Goal: Complete application form: Complete application form

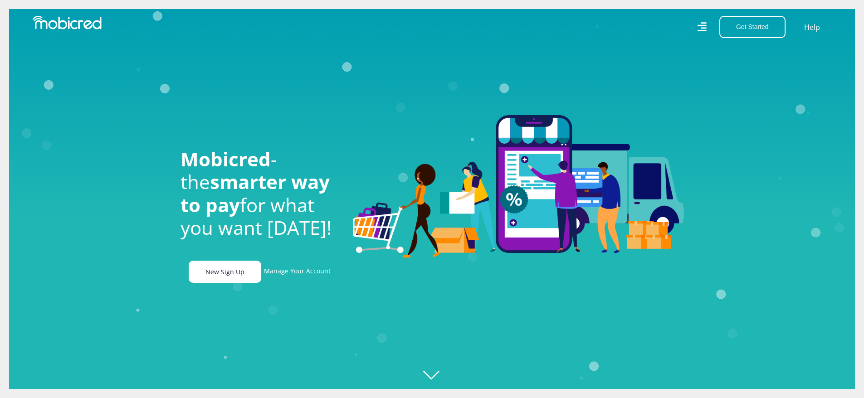
click at [229, 274] on link "New Sign Up" at bounding box center [225, 272] width 73 height 22
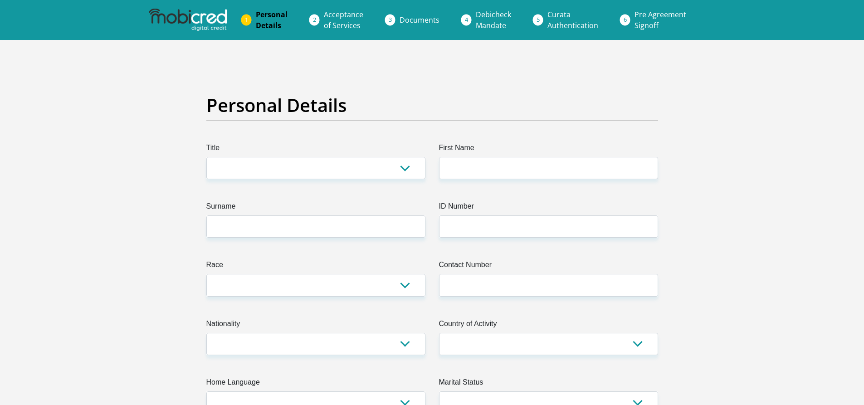
click at [327, 148] on label "Title" at bounding box center [315, 149] width 219 height 15
click at [327, 157] on select "Mr Ms Mrs Dr Other" at bounding box center [315, 168] width 219 height 22
click at [309, 169] on select "Mr Ms Mrs Dr Other" at bounding box center [315, 168] width 219 height 22
select select "Mrs"
click at [206, 157] on select "Mr Ms Mrs Dr Other" at bounding box center [315, 168] width 219 height 22
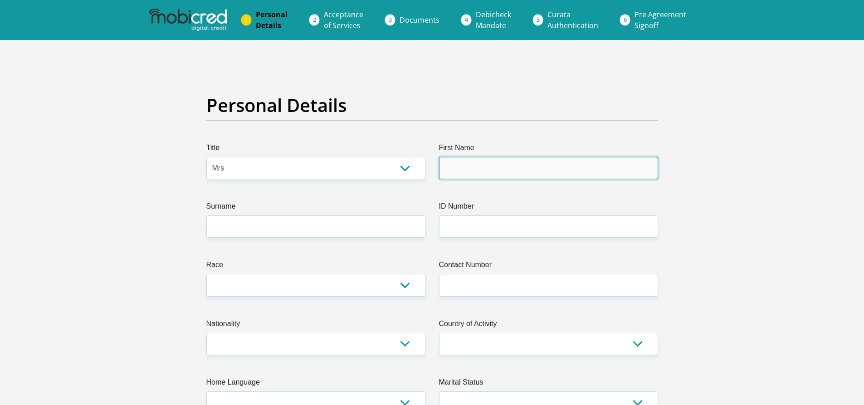
click at [483, 169] on input "First Name" at bounding box center [548, 168] width 219 height 22
type input "BABALWA"
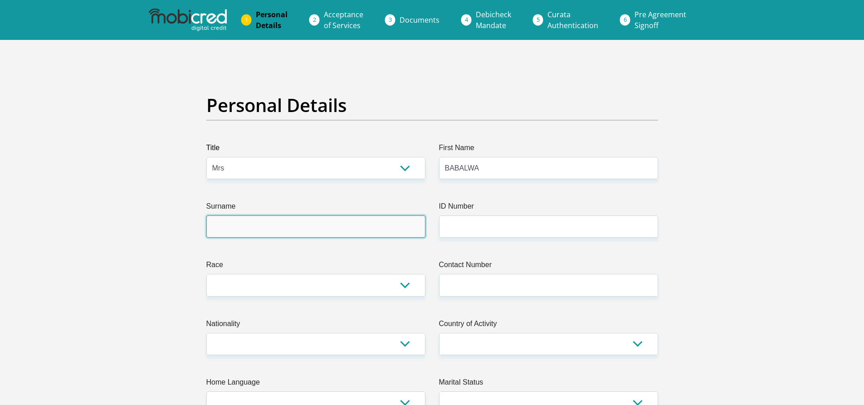
type input "SONJICA"
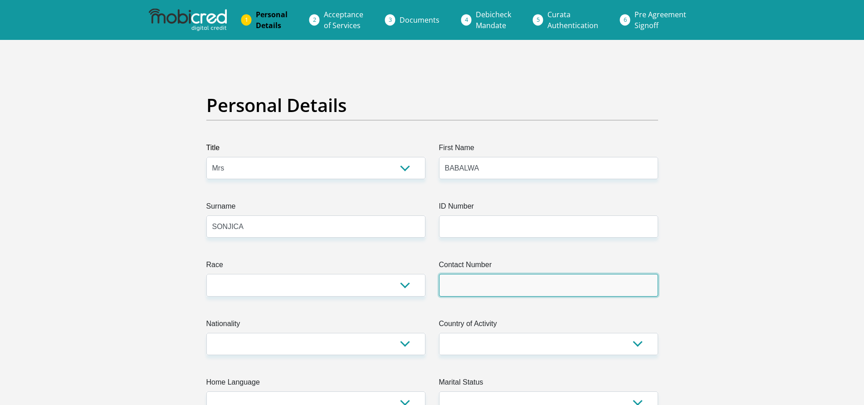
type input "0784613870"
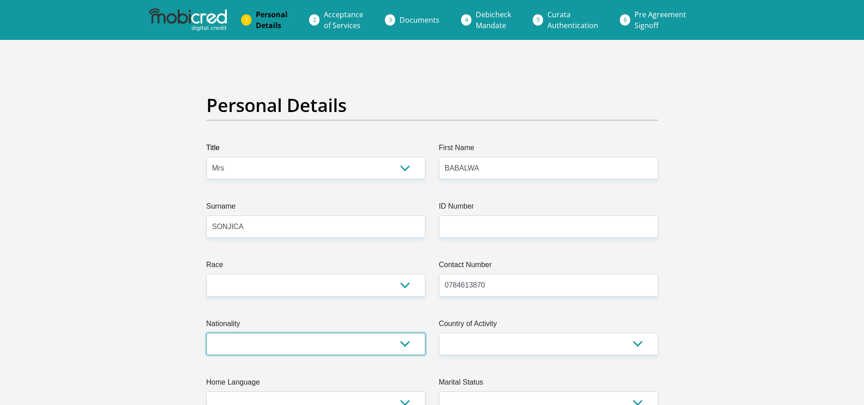
select select "ZAF"
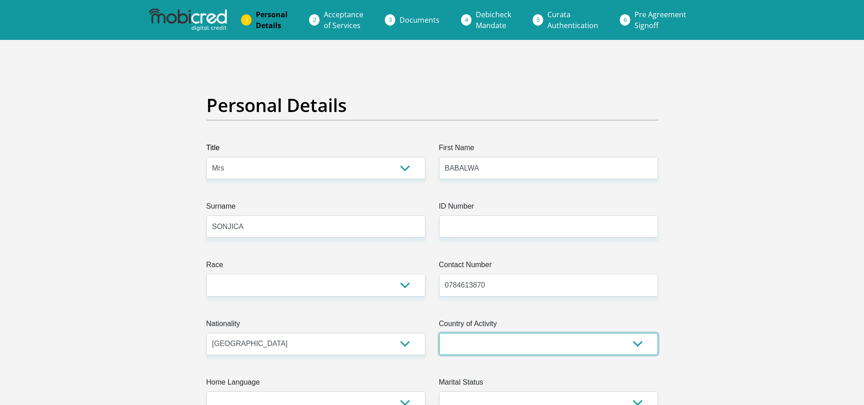
select select "ZAF"
type input "66 MAROELA STREET FLORA PARK"
type input "STANDERTON"
type input "2430"
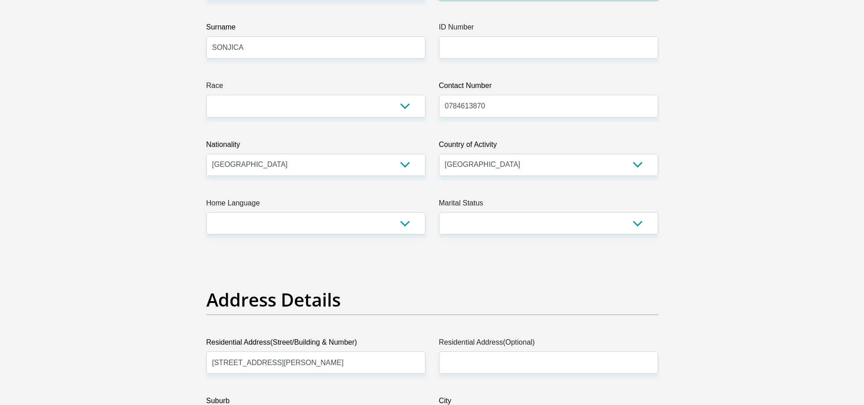
scroll to position [272, 0]
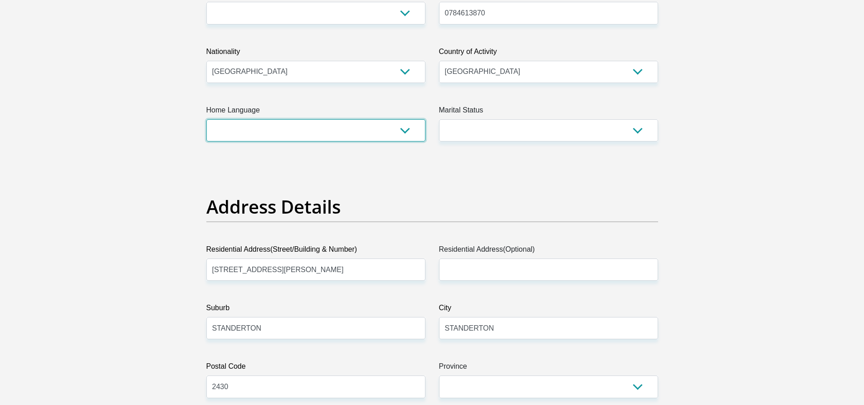
click at [393, 134] on select "Afrikaans English Sepedi South Ndebele Southern Sotho Swati Tsonga Tswana Venda…" at bounding box center [315, 130] width 219 height 22
select select "xho"
click at [206, 119] on select "Afrikaans English Sepedi South Ndebele Southern Sotho Swati Tsonga Tswana Venda…" at bounding box center [315, 130] width 219 height 22
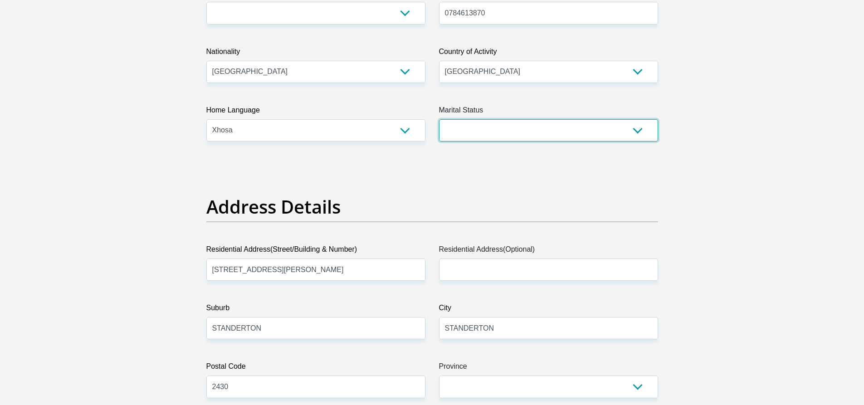
click at [503, 125] on select "Married ANC Single Divorced Widowed Married COP or Customary Law" at bounding box center [548, 130] width 219 height 22
select select "1"
click at [439, 119] on select "Married ANC Single Divorced Widowed Married COP or Customary Law" at bounding box center [548, 130] width 219 height 22
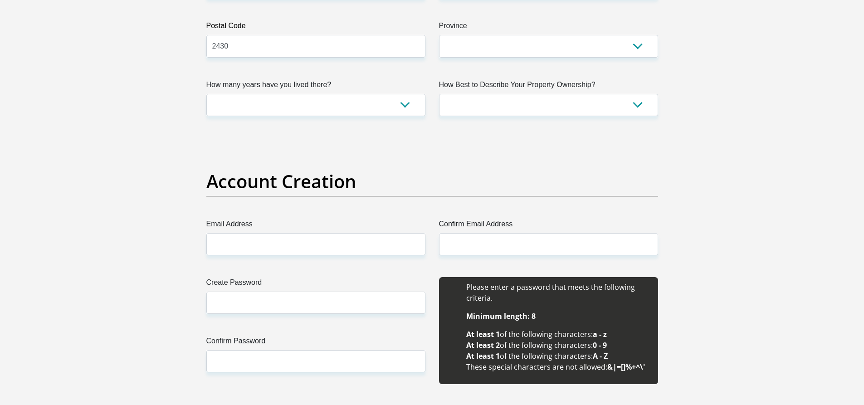
scroll to position [635, 0]
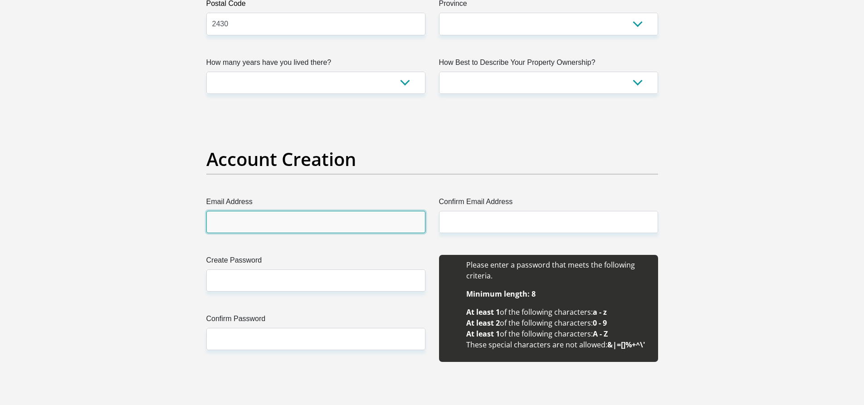
click at [316, 225] on input "Email Address" at bounding box center [315, 222] width 219 height 22
drag, startPoint x: 301, startPoint y: 222, endPoint x: 170, endPoint y: 214, distance: 131.7
type input "jonibabalwa@gmail.com"
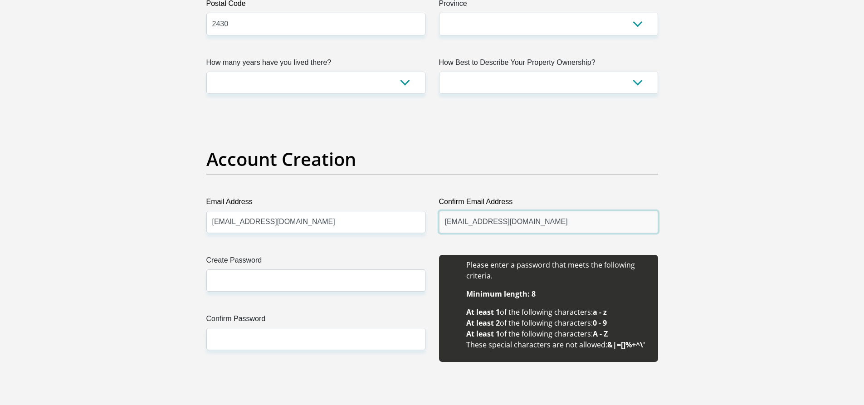
type input "jonibabalwa@gmail.com"
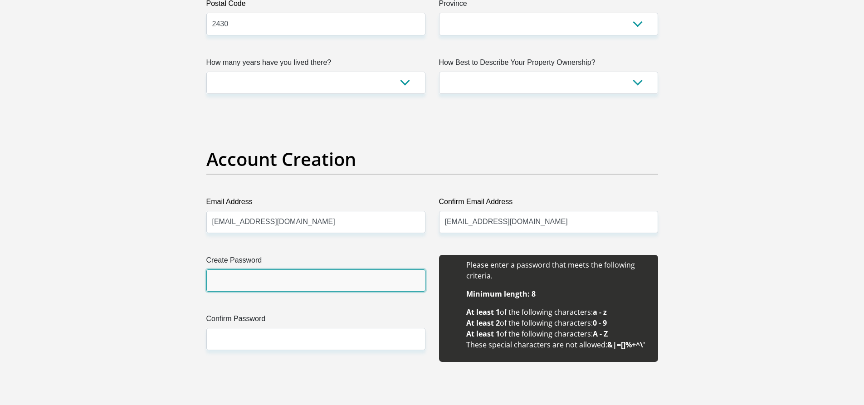
click at [300, 281] on input "Create Password" at bounding box center [315, 280] width 219 height 22
type input "Mother@2021"
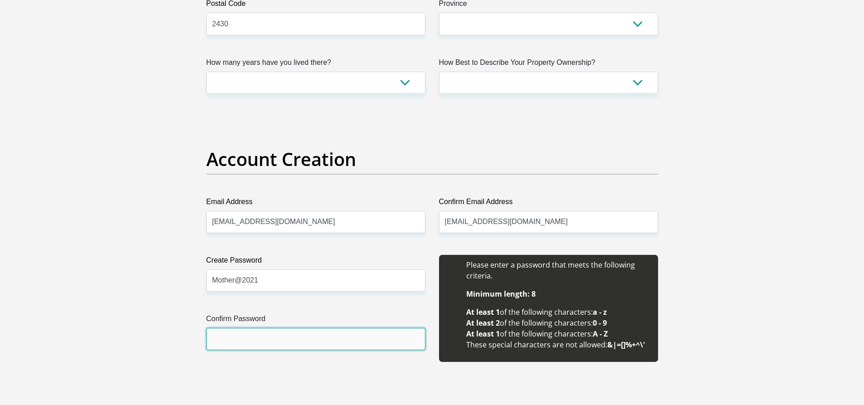
click at [271, 330] on input "Confirm Password" at bounding box center [315, 339] width 219 height 22
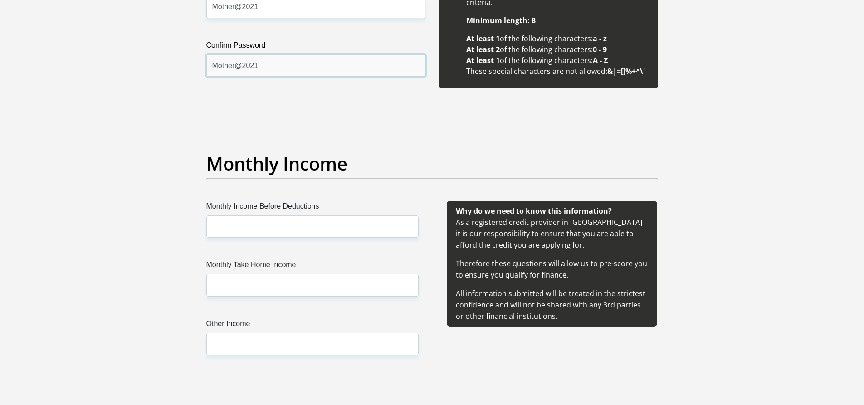
scroll to position [1043, 0]
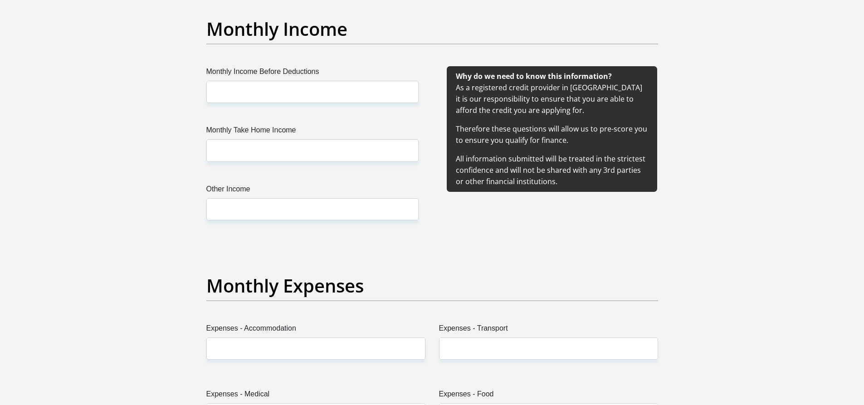
type input "Mother@2021"
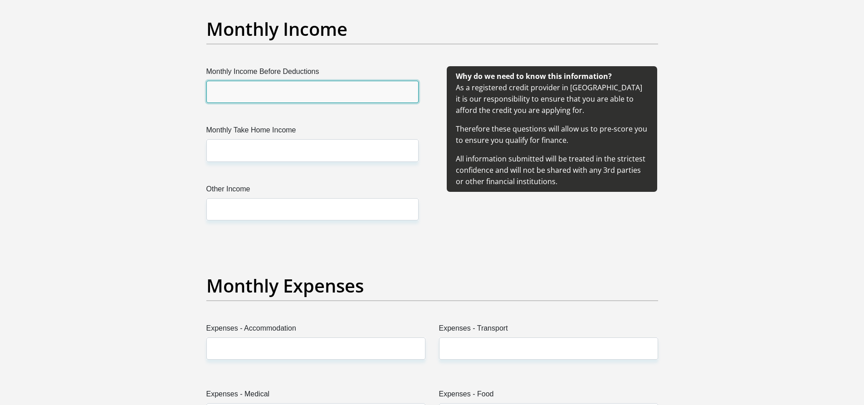
click at [249, 95] on input "Monthly Income Before Deductions" at bounding box center [312, 92] width 212 height 22
type input "23000"
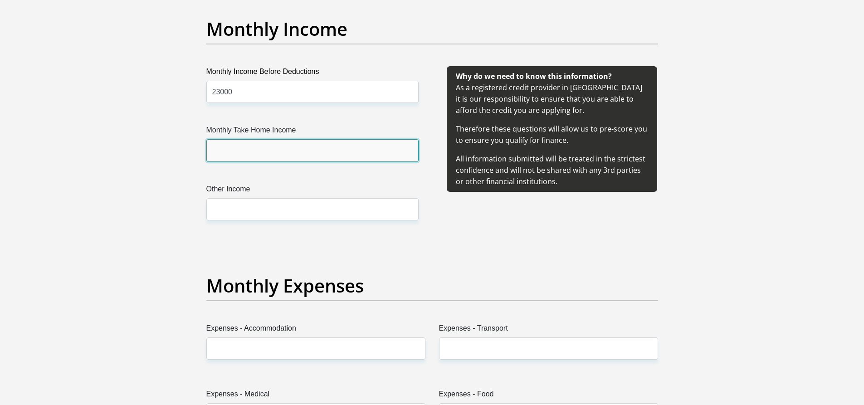
click at [249, 154] on input "Monthly Take Home Income" at bounding box center [312, 150] width 212 height 22
type input "21000"
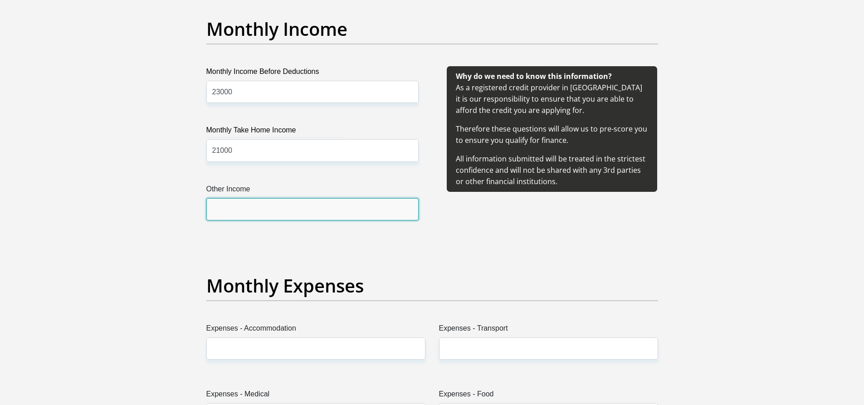
click at [242, 214] on input "Other Income" at bounding box center [312, 209] width 212 height 22
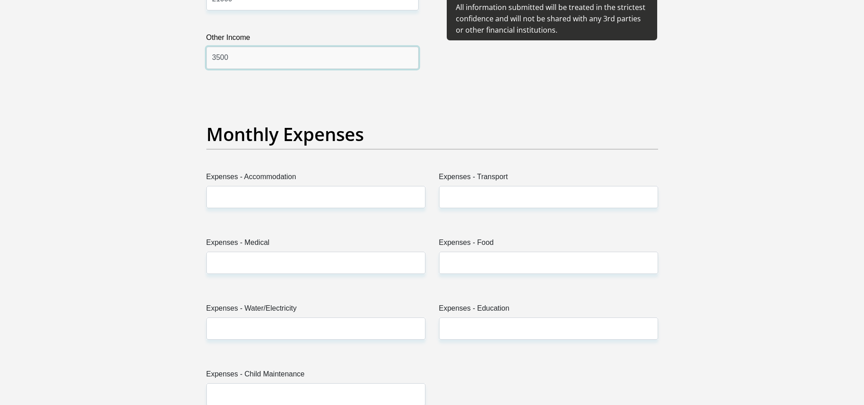
scroll to position [1270, 0]
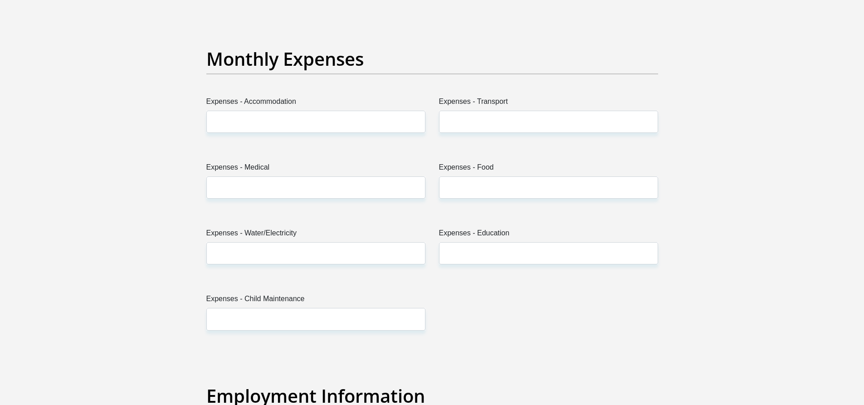
type input "3500"
click at [241, 130] on input "Expenses - Accommodation" at bounding box center [315, 122] width 219 height 22
type input "1500"
click at [490, 127] on input "Expenses - Transport" at bounding box center [548, 122] width 219 height 22
type input "1000"
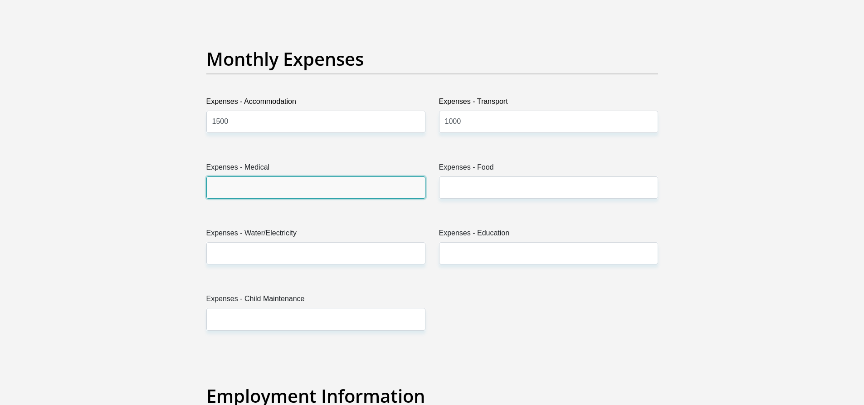
click at [244, 196] on input "Expenses - Medical" at bounding box center [315, 187] width 219 height 22
type input "0"
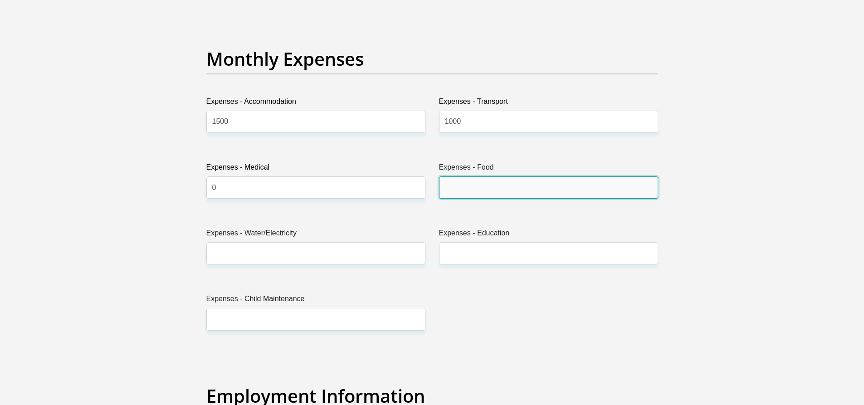
click at [488, 188] on input "Expenses - Food" at bounding box center [548, 187] width 219 height 22
type input "3000"
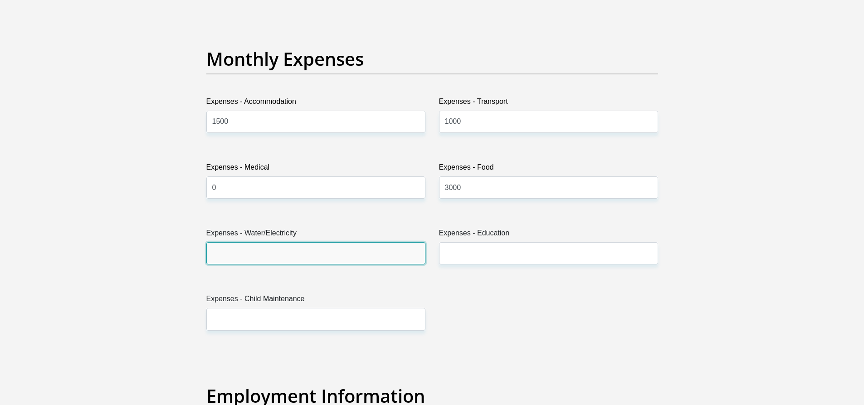
click at [294, 254] on input "Expenses - Water/Electricity" at bounding box center [315, 253] width 219 height 22
type input "1500"
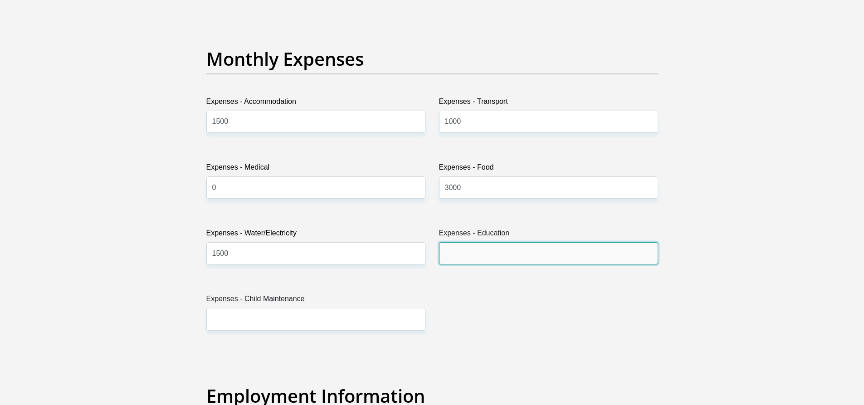
click at [467, 248] on input "Expenses - Education" at bounding box center [548, 253] width 219 height 22
type input "1600"
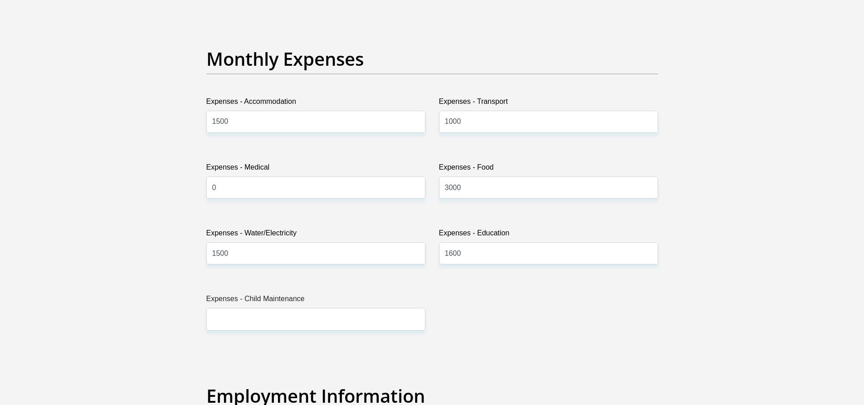
drag, startPoint x: 342, startPoint y: 303, endPoint x: 325, endPoint y: 315, distance: 21.5
click at [341, 303] on label "Expenses - Child Maintenance" at bounding box center [315, 300] width 219 height 15
click at [341, 308] on input "Expenses - Child Maintenance" at bounding box center [315, 319] width 219 height 22
click at [312, 323] on input "Expenses - Child Maintenance" at bounding box center [315, 319] width 219 height 22
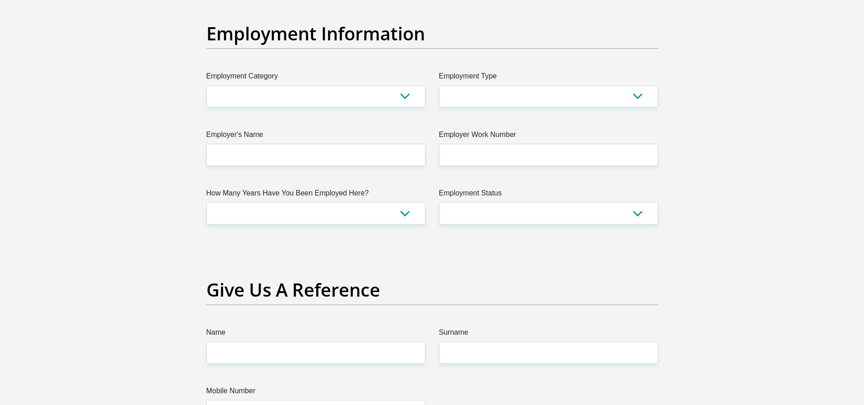
scroll to position [1632, 0]
type input "0"
click at [296, 91] on select "AGRICULTURE ALCOHOL & TOBACCO CONSTRUCTION MATERIALS METALLURGY EQUIPMENT FOR R…" at bounding box center [315, 96] width 219 height 22
select select "77"
click at [206, 85] on select "AGRICULTURE ALCOHOL & TOBACCO CONSTRUCTION MATERIALS METALLURGY EQUIPMENT FOR R…" at bounding box center [315, 96] width 219 height 22
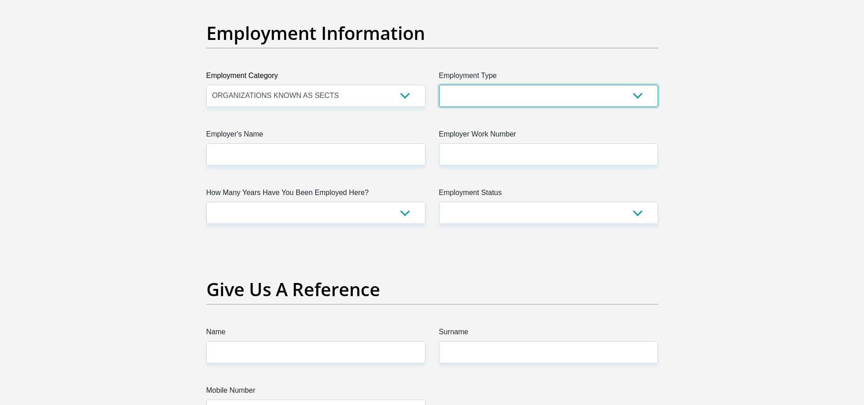
click at [528, 102] on select "College/Lecturer Craft Seller Creative Driver Executive Farmer Forces - Non Com…" at bounding box center [548, 96] width 219 height 22
select select "Semi-Professional Worker"
click at [439, 85] on select "College/Lecturer Craft Seller Creative Driver Executive Farmer Forces - Non Com…" at bounding box center [548, 96] width 219 height 22
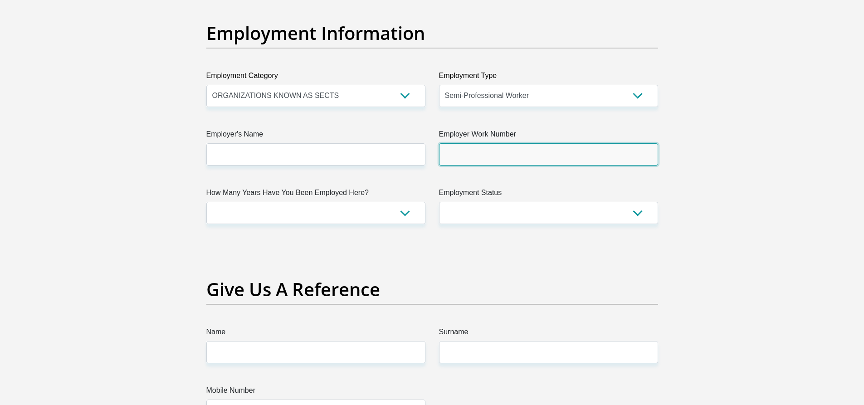
click at [475, 155] on input "Employer Work Number" at bounding box center [548, 154] width 219 height 22
type input "0105906092"
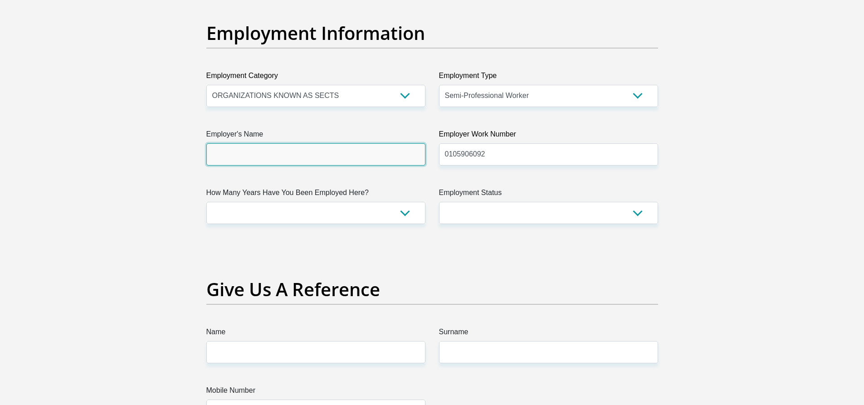
click at [313, 147] on input "Employer's Name" at bounding box center [315, 154] width 219 height 22
type input "MzilaSecurityServices"
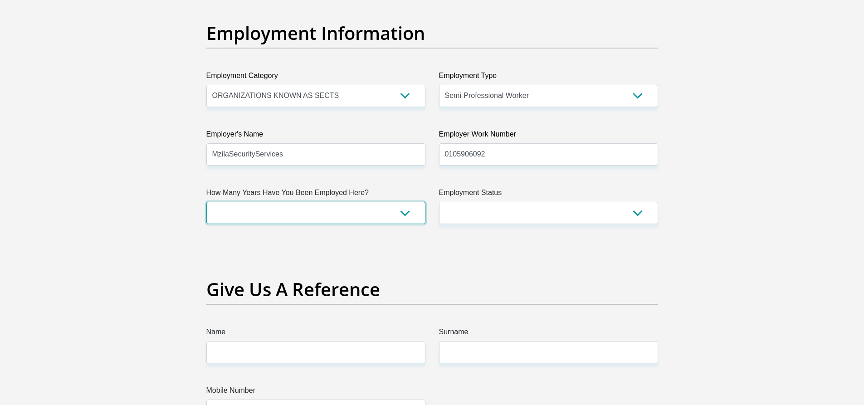
click at [357, 212] on select "less than 1 year 1-3 years 3-5 years 5+ years" at bounding box center [315, 213] width 219 height 22
select select "48"
click at [206, 202] on select "less than 1 year 1-3 years 3-5 years 5+ years" at bounding box center [315, 213] width 219 height 22
click at [571, 200] on label "Employment Status" at bounding box center [548, 194] width 219 height 15
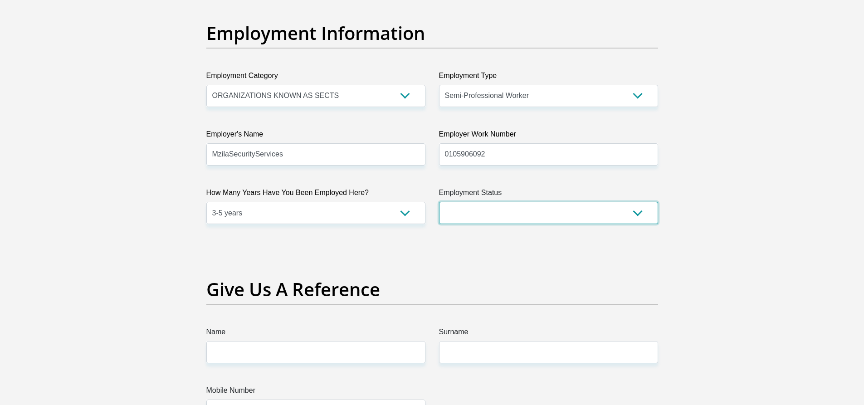
click at [571, 202] on select "Permanent/Full-time Part-time/Casual Contract Worker Self-Employed Housewife Re…" at bounding box center [548, 213] width 219 height 22
click at [568, 205] on select "Permanent/Full-time Part-time/Casual Contract Worker Self-Employed Housewife Re…" at bounding box center [548, 213] width 219 height 22
select select "1"
click at [439, 202] on select "Permanent/Full-time Part-time/Casual Contract Worker Self-Employed Housewife Re…" at bounding box center [548, 213] width 219 height 22
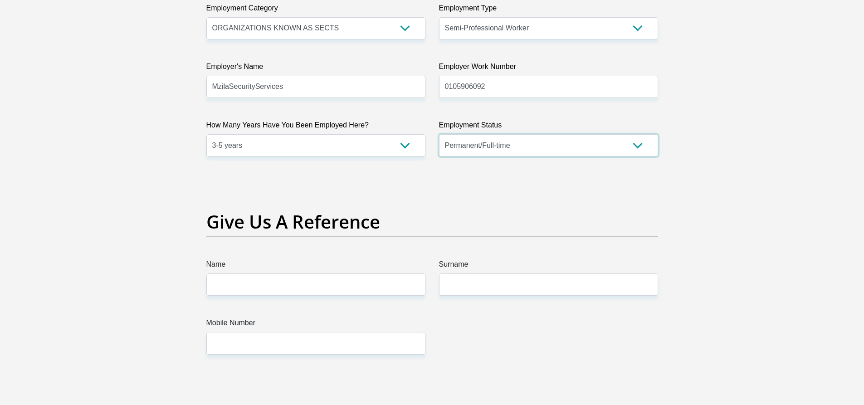
scroll to position [1768, 0]
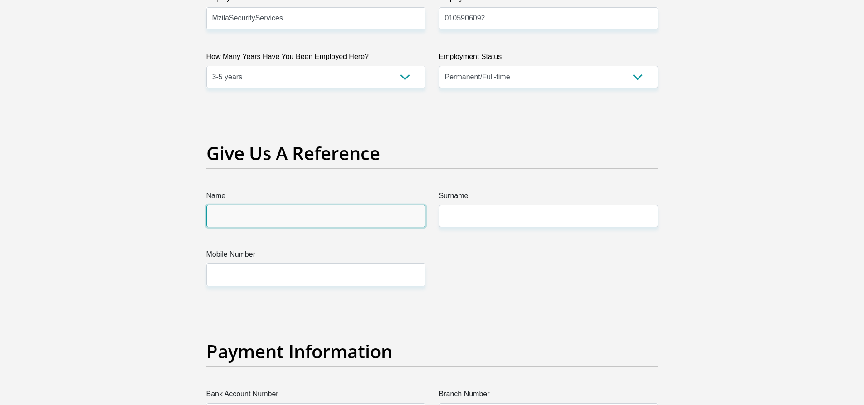
click at [350, 214] on input "Name" at bounding box center [315, 216] width 219 height 22
click at [290, 219] on input "Name" at bounding box center [315, 216] width 219 height 22
type input "s"
type input "Smangele"
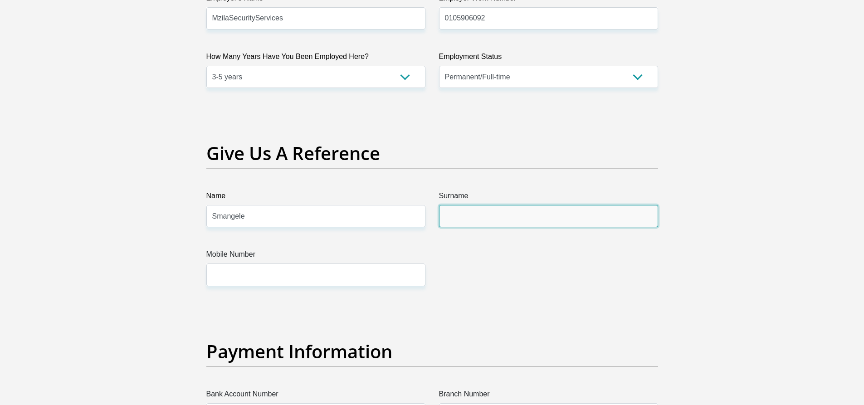
type input "m"
type input "Makhanda"
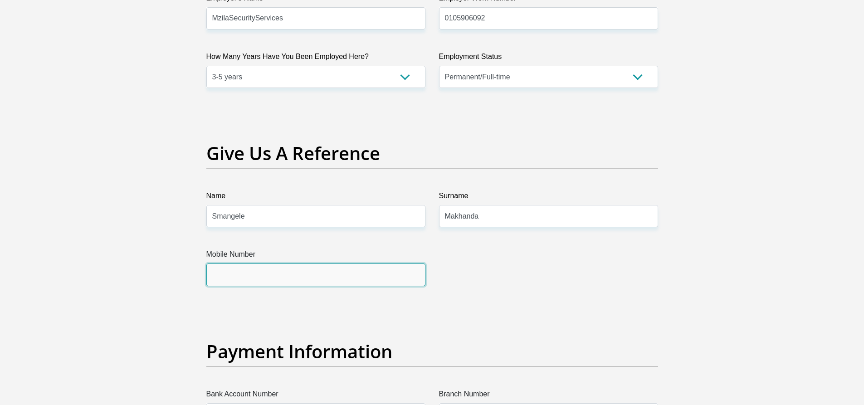
click at [265, 268] on input "Mobile Number" at bounding box center [315, 274] width 219 height 22
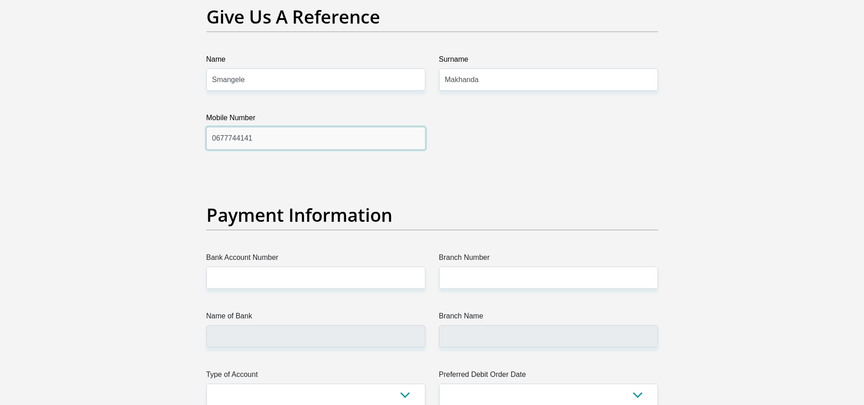
scroll to position [1995, 0]
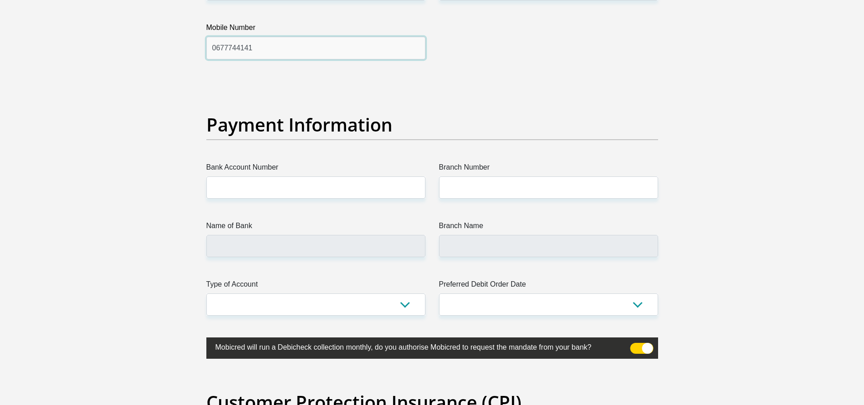
type input "0677744141"
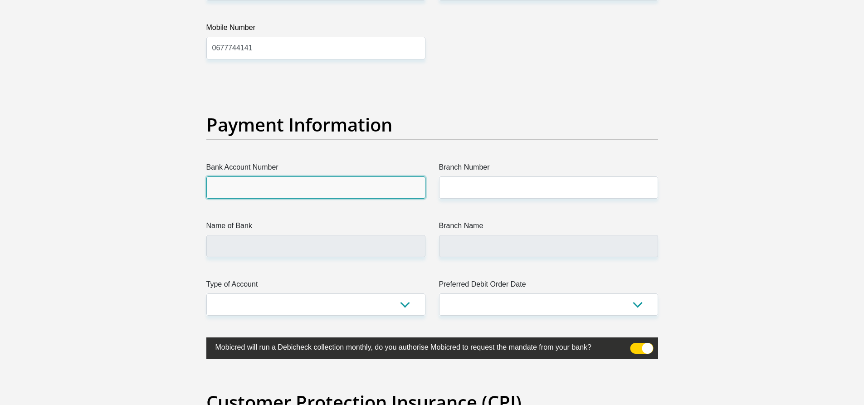
click at [263, 183] on input "Bank Account Number" at bounding box center [315, 187] width 219 height 22
type input "1192516433"
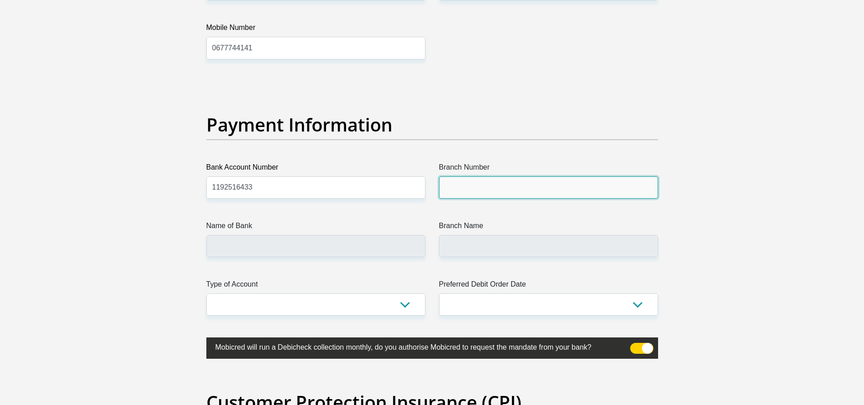
click at [461, 187] on input "Branch Number" at bounding box center [548, 187] width 219 height 22
type input "470010"
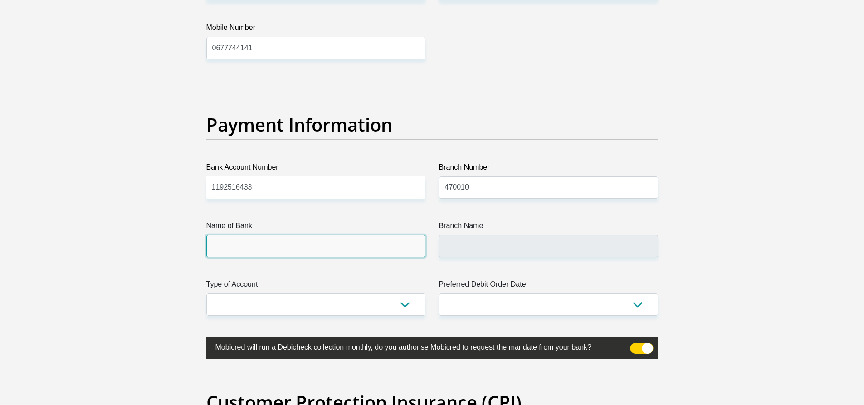
click at [254, 243] on input "Name of Bank" at bounding box center [315, 246] width 219 height 22
type input "CAPITEC BANK LIMITED"
type input "CAPITEC BANK CPC"
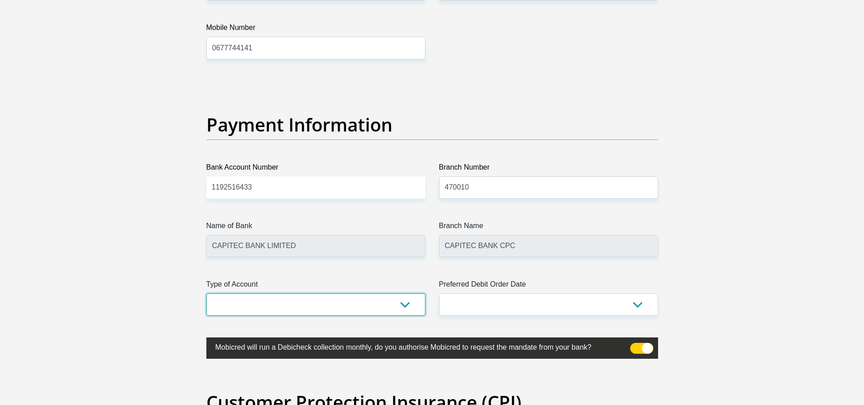
click at [415, 302] on select "Cheque Savings" at bounding box center [315, 304] width 219 height 22
select select "SAV"
click at [206, 293] on select "Cheque Savings" at bounding box center [315, 304] width 219 height 22
click at [509, 305] on select "1st 2nd 3rd 4th 5th 7th 18th 19th 20th 21st 22nd 23rd 24th 25th 26th 27th 28th …" at bounding box center [548, 304] width 219 height 22
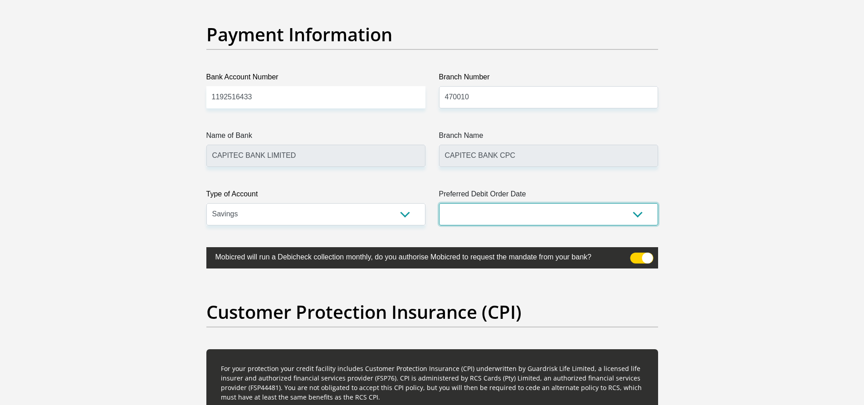
scroll to position [2086, 0]
click at [636, 219] on select "1st 2nd 3rd 4th 5th 7th 18th 19th 20th 21st 22nd 23rd 24th 25th 26th 27th 28th …" at bounding box center [548, 214] width 219 height 22
select select "30"
click at [439, 203] on select "1st 2nd 3rd 4th 5th 7th 18th 19th 20th 21st 22nd 23rd 24th 25th 26th 27th 28th …" at bounding box center [548, 214] width 219 height 22
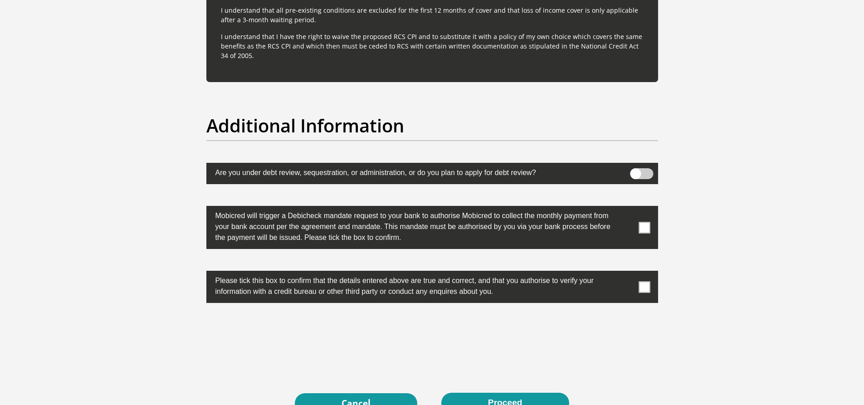
scroll to position [2766, 0]
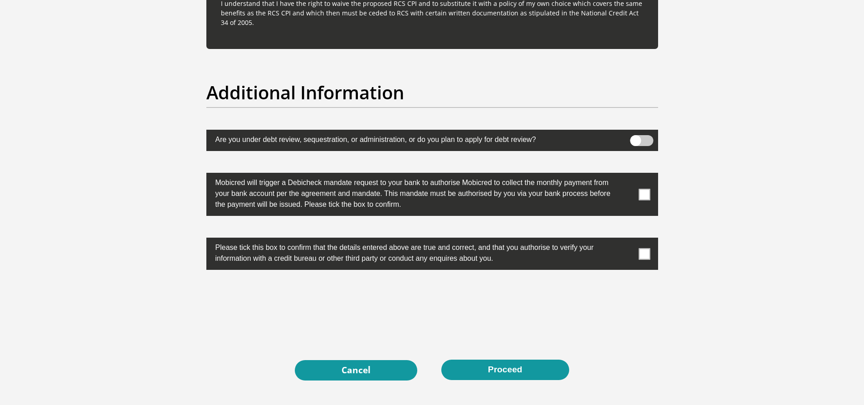
click at [649, 194] on span at bounding box center [643, 194] width 11 height 11
click at [626, 175] on input "checkbox" at bounding box center [626, 175] width 0 height 0
click at [647, 251] on span at bounding box center [643, 253] width 11 height 11
click at [626, 240] on input "checkbox" at bounding box center [626, 240] width 0 height 0
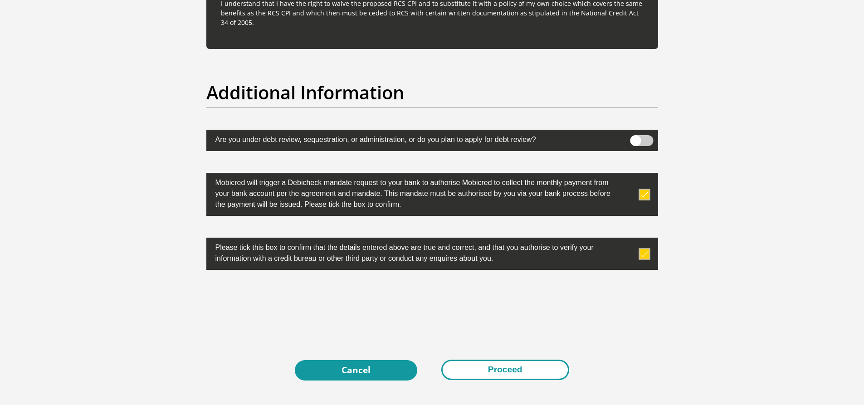
click at [500, 370] on button "Proceed" at bounding box center [505, 370] width 128 height 20
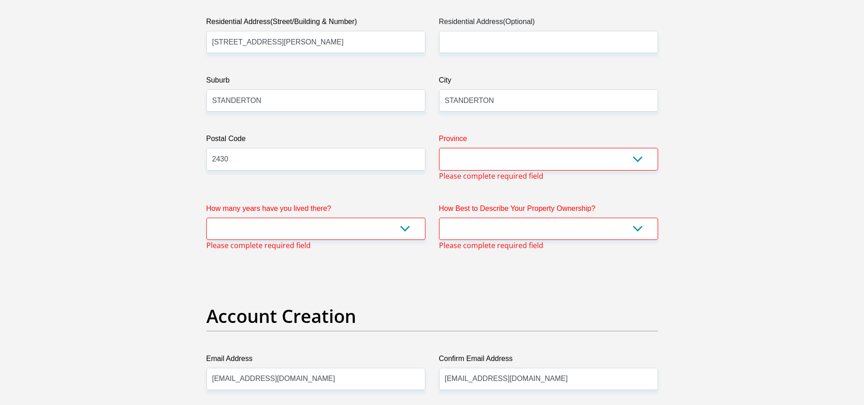
scroll to position [534, 0]
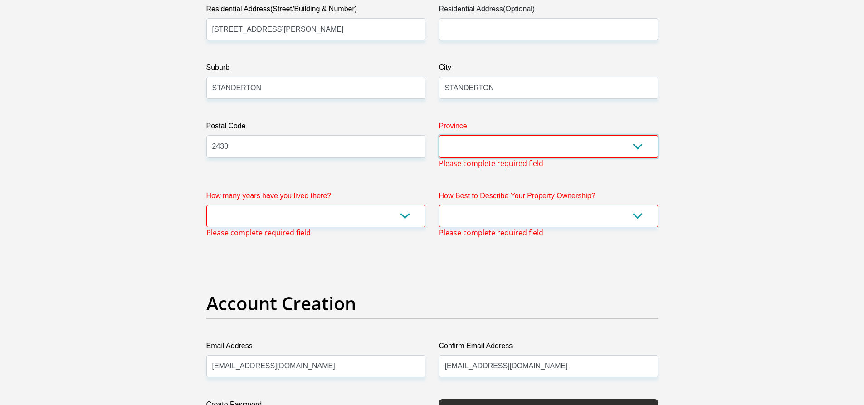
click at [527, 145] on select "Eastern Cape Free State Gauteng KwaZulu-Natal Limpopo Mpumalanga Northern Cape …" at bounding box center [548, 146] width 219 height 22
select select "Mpumalanga"
click at [439, 135] on select "Eastern Cape Free State Gauteng KwaZulu-Natal Limpopo Mpumalanga Northern Cape …" at bounding box center [548, 146] width 219 height 22
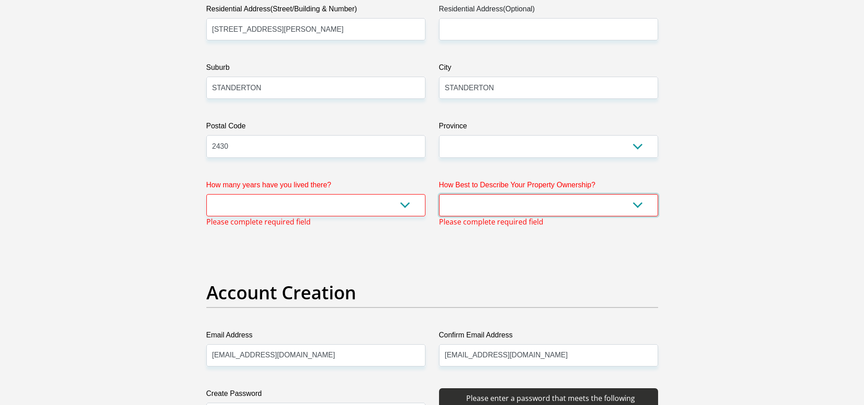
click at [525, 206] on select "Owned Rented Family Owned Company Dwelling" at bounding box center [548, 205] width 219 height 22
select select "parents"
click at [439, 194] on select "Owned Rented Family Owned Company Dwelling" at bounding box center [548, 205] width 219 height 22
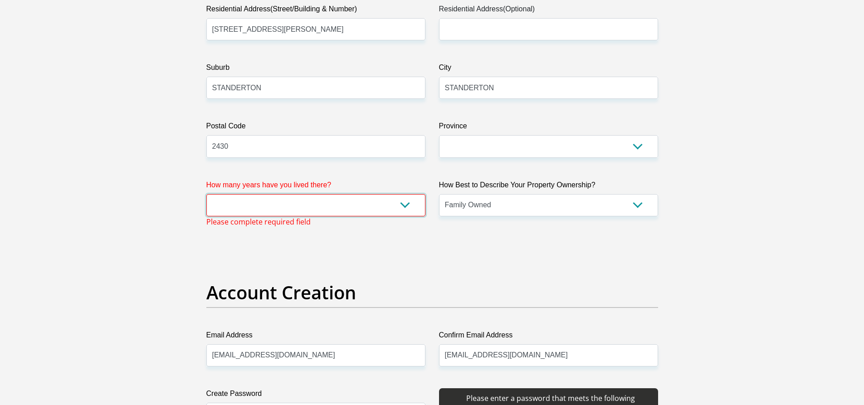
click at [380, 204] on select "less than 1 year 1-3 years 3-5 years 5+ years" at bounding box center [315, 205] width 219 height 22
select select "5"
click at [206, 194] on select "less than 1 year 1-3 years 3-5 years 5+ years" at bounding box center [315, 205] width 219 height 22
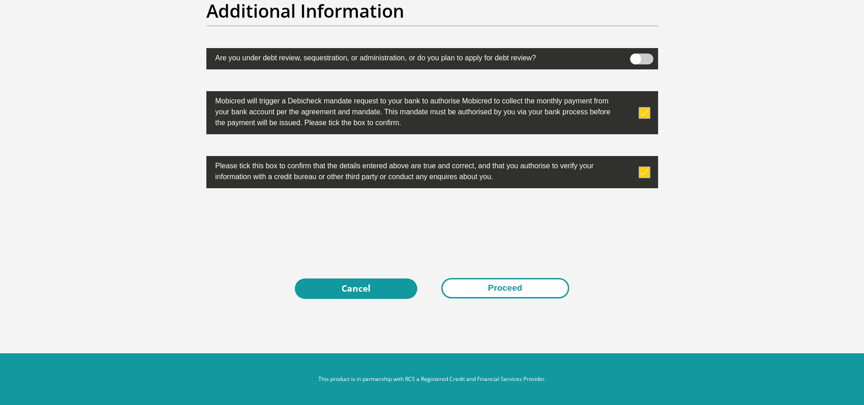
click at [497, 290] on button "Proceed" at bounding box center [505, 288] width 128 height 20
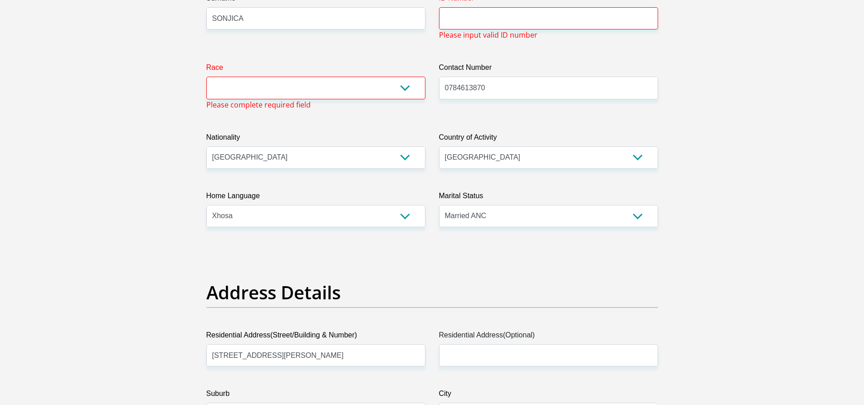
scroll to position [171, 0]
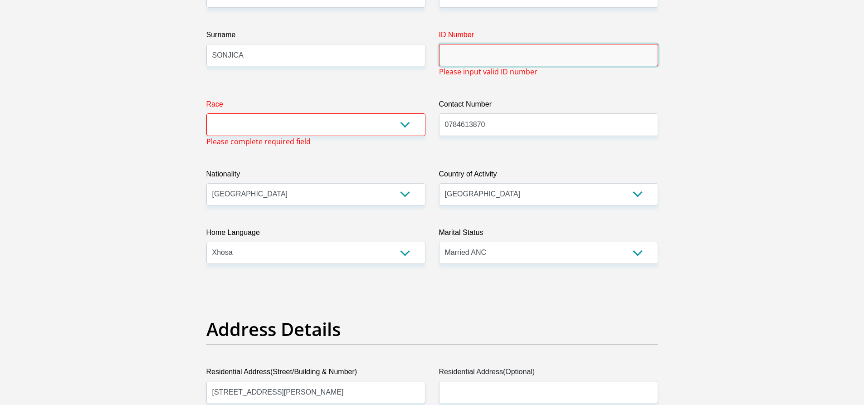
click at [464, 56] on input "ID Number" at bounding box center [548, 55] width 219 height 22
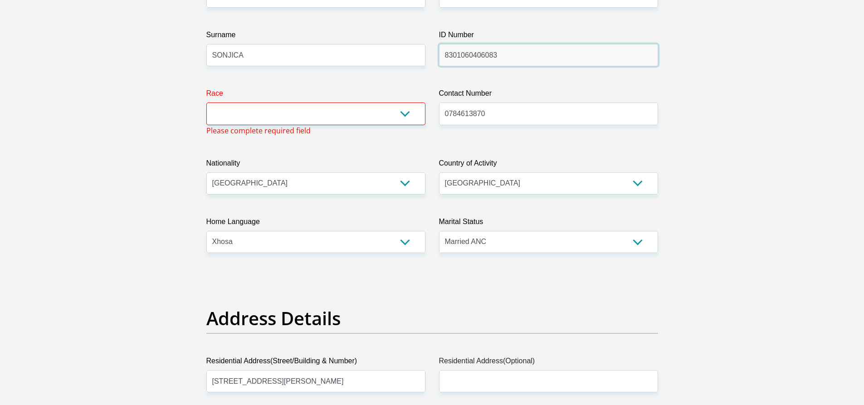
type input "8301060406083"
click at [297, 128] on span "Please complete required field" at bounding box center [258, 130] width 104 height 11
click at [363, 121] on select "Black Coloured Indian White Other" at bounding box center [315, 113] width 219 height 22
select select "1"
click at [206, 102] on select "Black Coloured Indian White Other" at bounding box center [315, 113] width 219 height 22
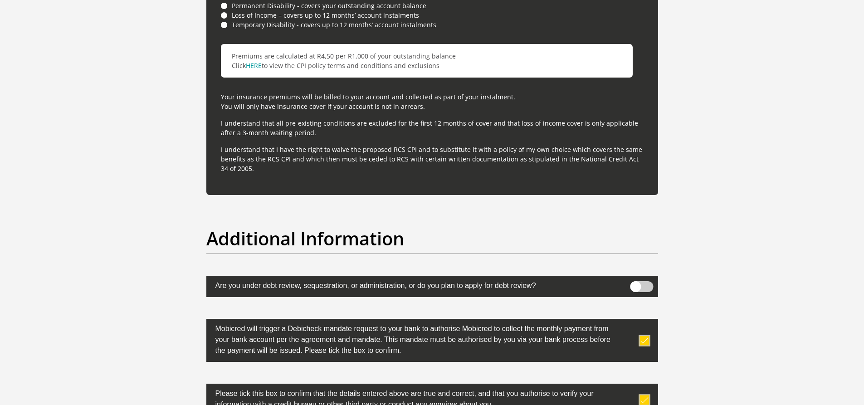
scroll to position [2848, 0]
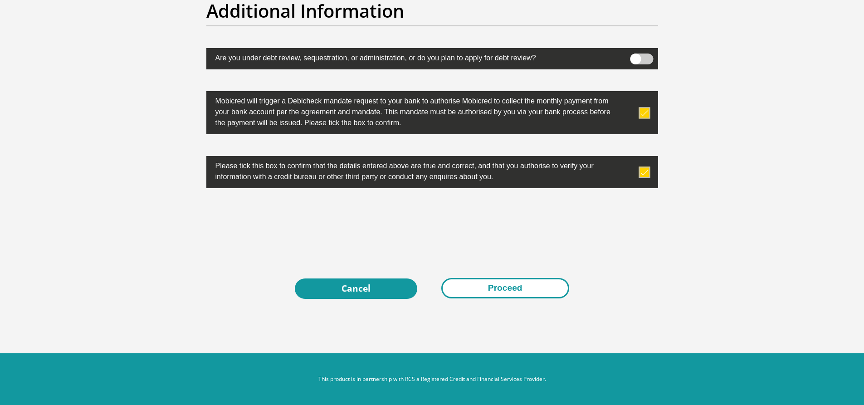
click at [518, 279] on button "Proceed" at bounding box center [505, 288] width 128 height 20
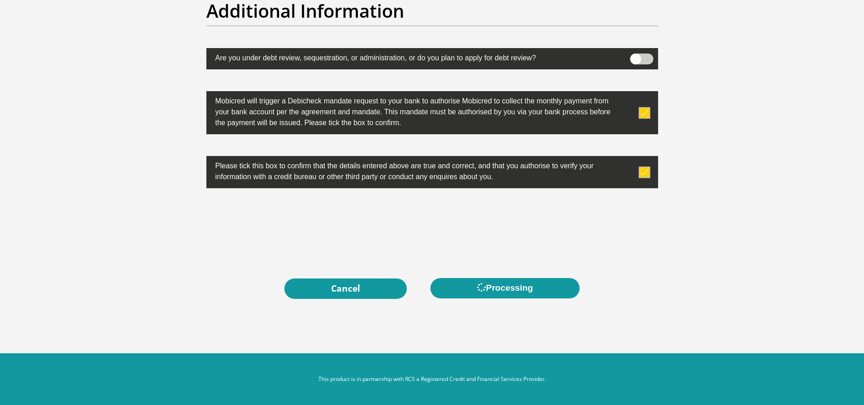
scroll to position [0, 0]
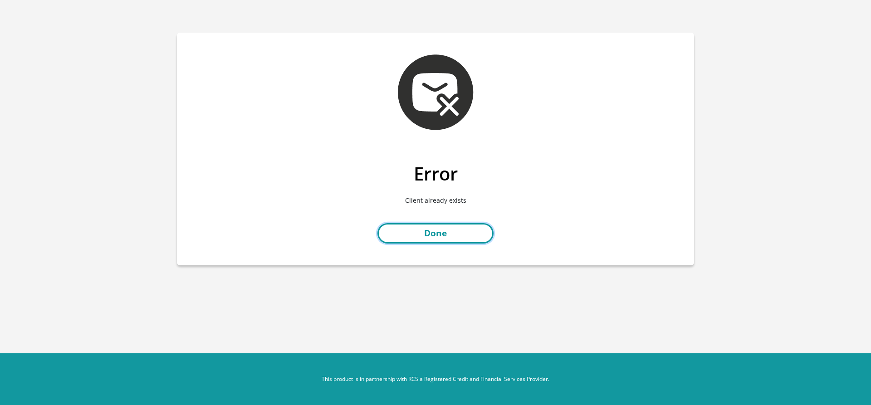
click at [449, 239] on link "Done" at bounding box center [435, 233] width 116 height 20
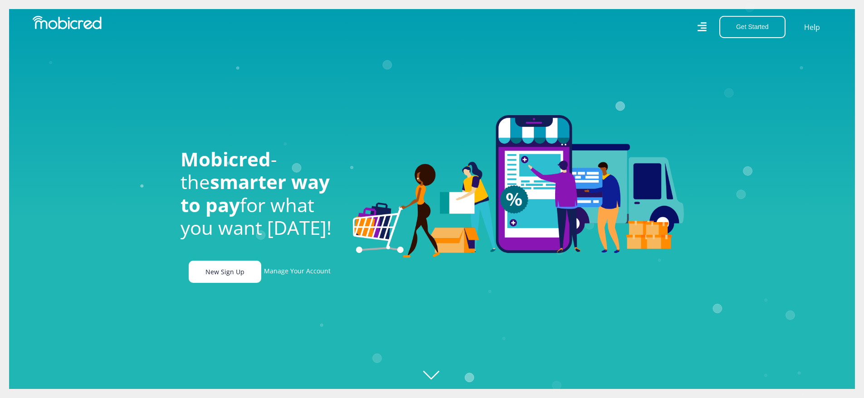
click at [211, 280] on link "New Sign Up" at bounding box center [225, 272] width 73 height 22
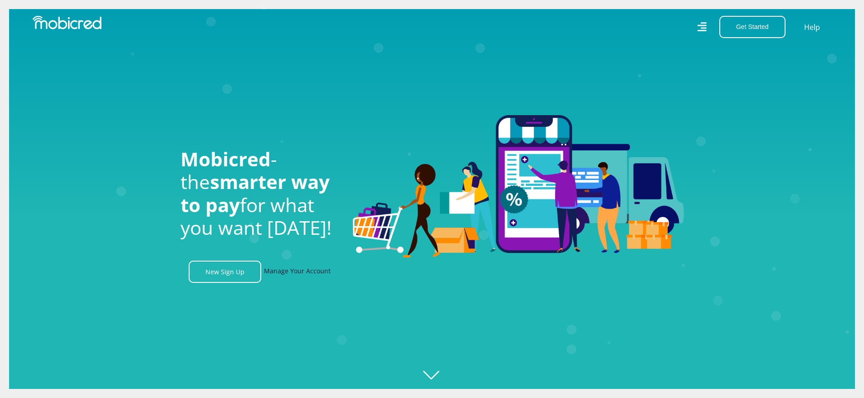
click at [289, 273] on link "Manage Your Account" at bounding box center [297, 272] width 67 height 22
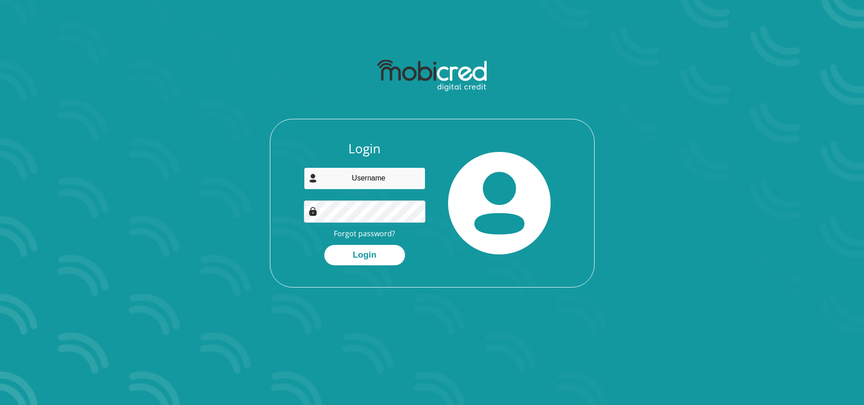
click at [392, 175] on input "email" at bounding box center [365, 178] width 122 height 22
type input "[EMAIL_ADDRESS][DOMAIN_NAME]"
click at [347, 253] on button "Login" at bounding box center [364, 255] width 81 height 20
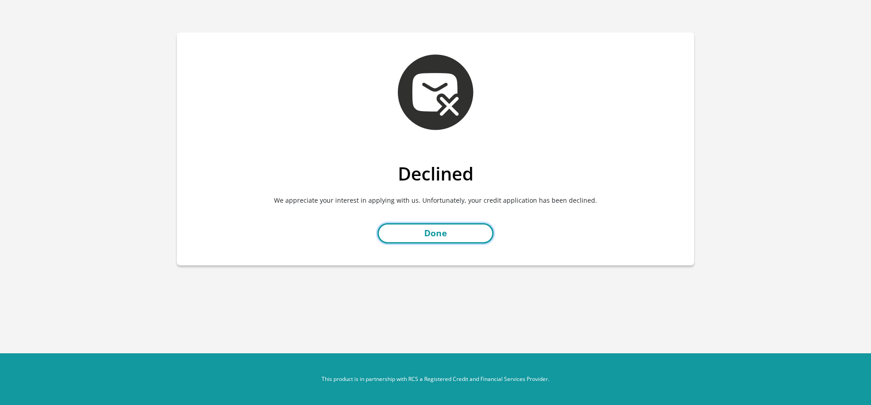
click at [435, 234] on link "Done" at bounding box center [435, 233] width 116 height 20
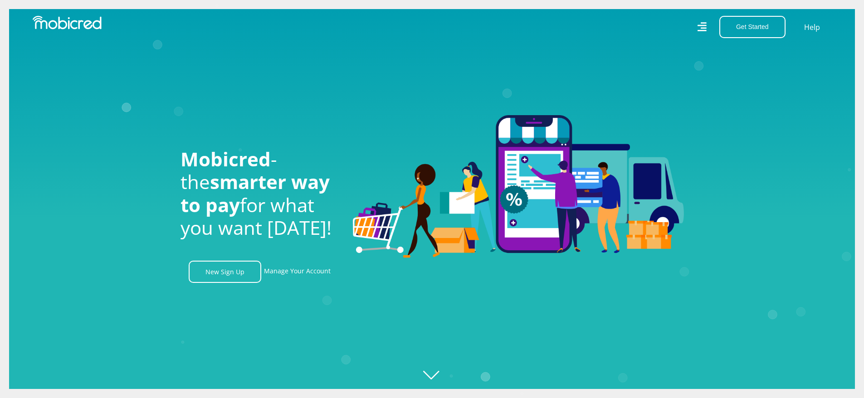
scroll to position [0, 585]
